Goal: Transaction & Acquisition: Purchase product/service

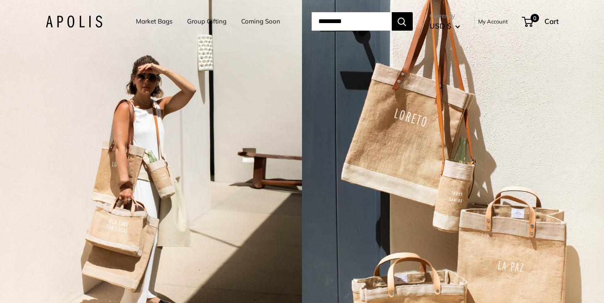
click at [157, 22] on link "Market Bags" at bounding box center [154, 22] width 37 height 12
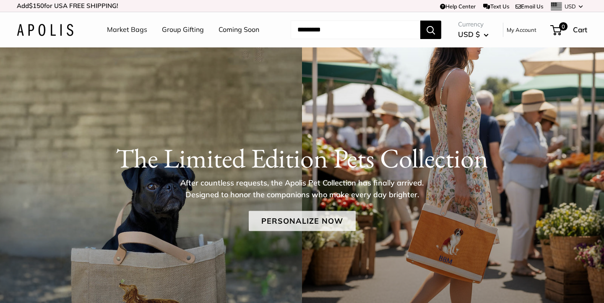
click at [321, 220] on link "Personalize Now" at bounding box center [302, 221] width 107 height 20
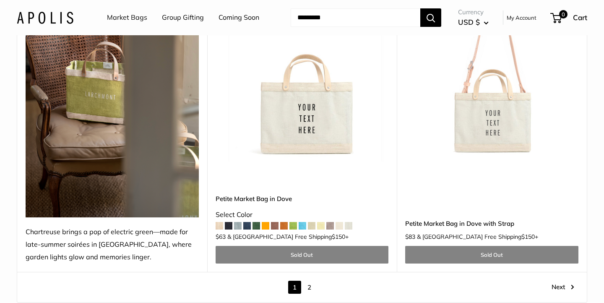
scroll to position [4529, 0]
